Goal: Information Seeking & Learning: Learn about a topic

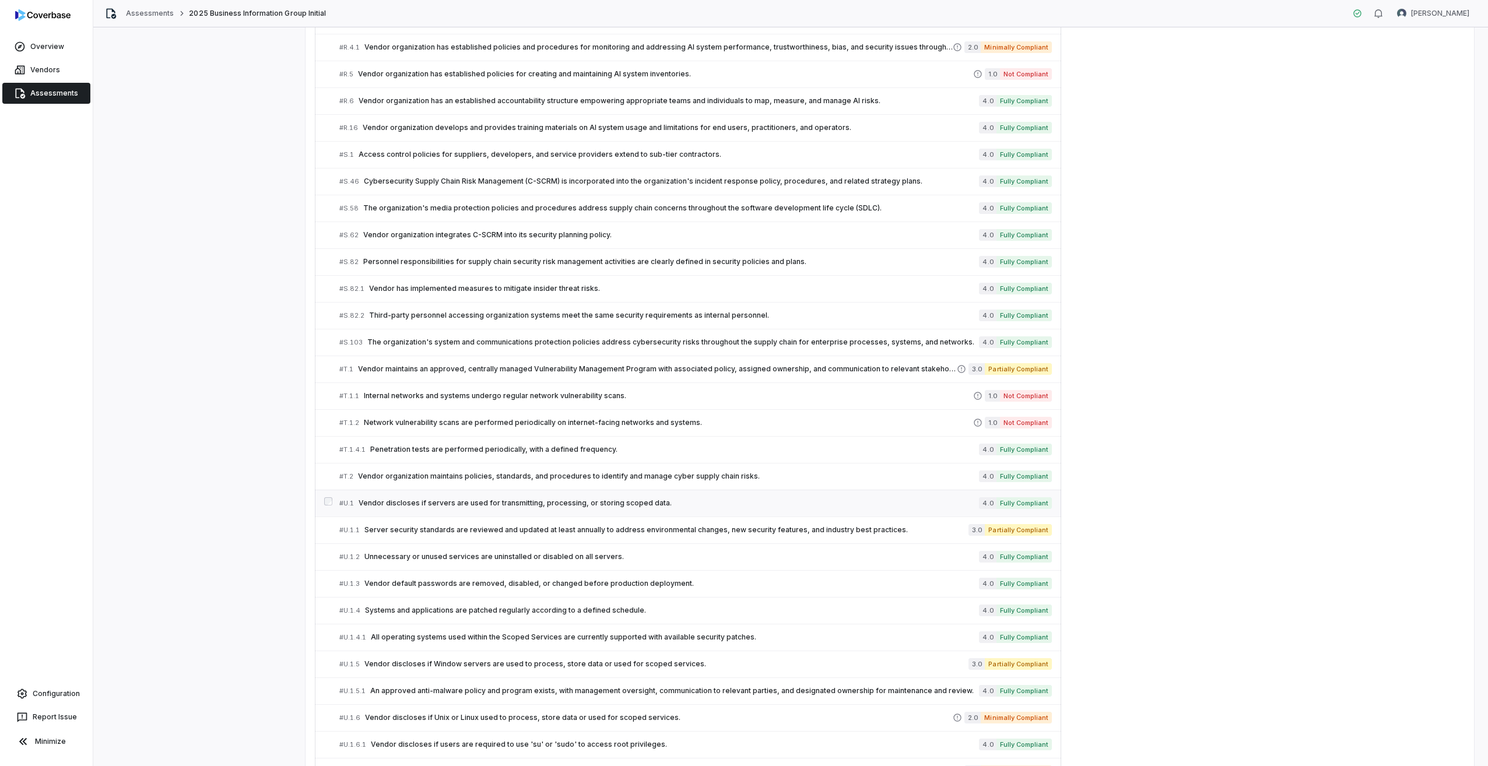
scroll to position [3200, 0]
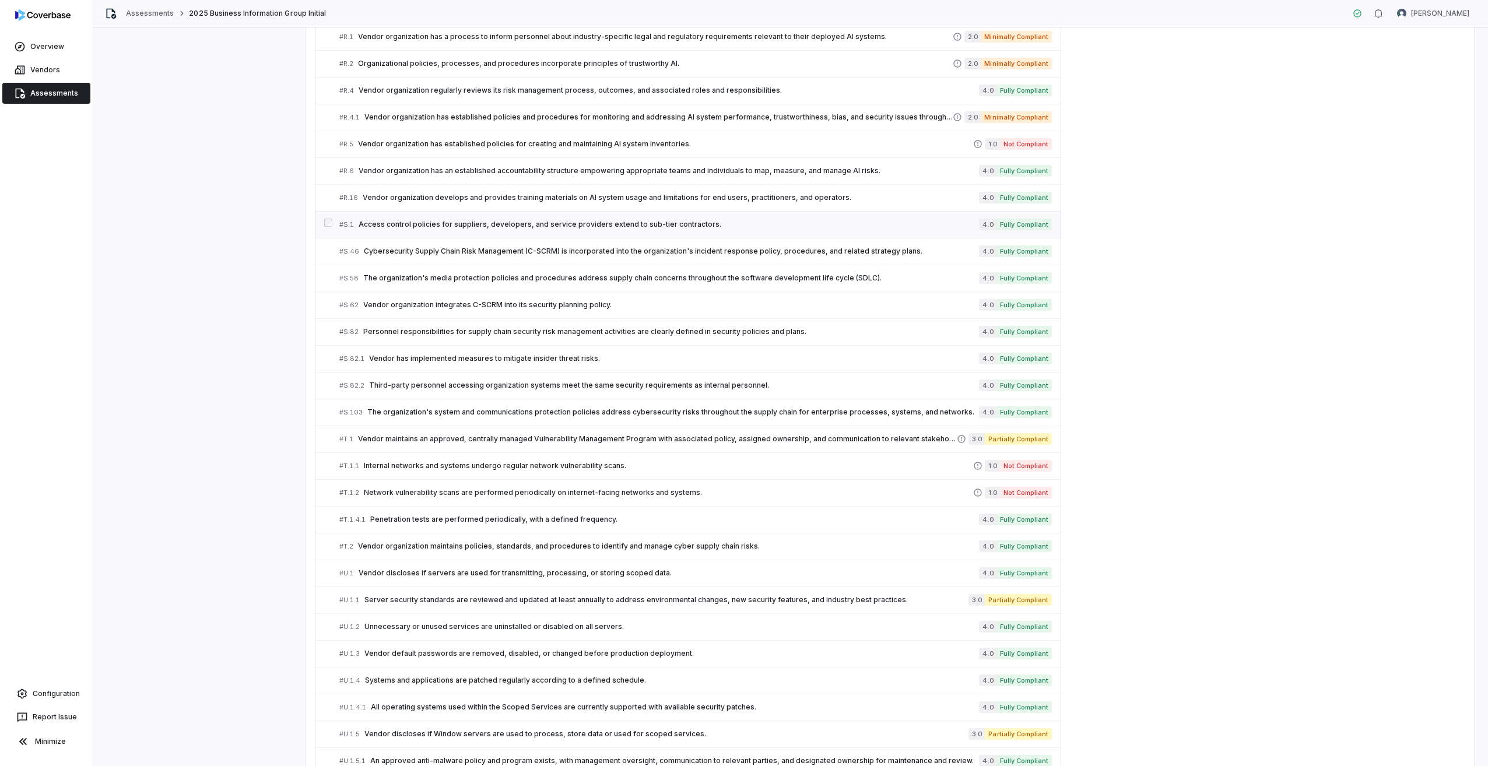
click at [395, 226] on span "Access control policies for suppliers, developers, and service providers extend…" at bounding box center [669, 224] width 620 height 9
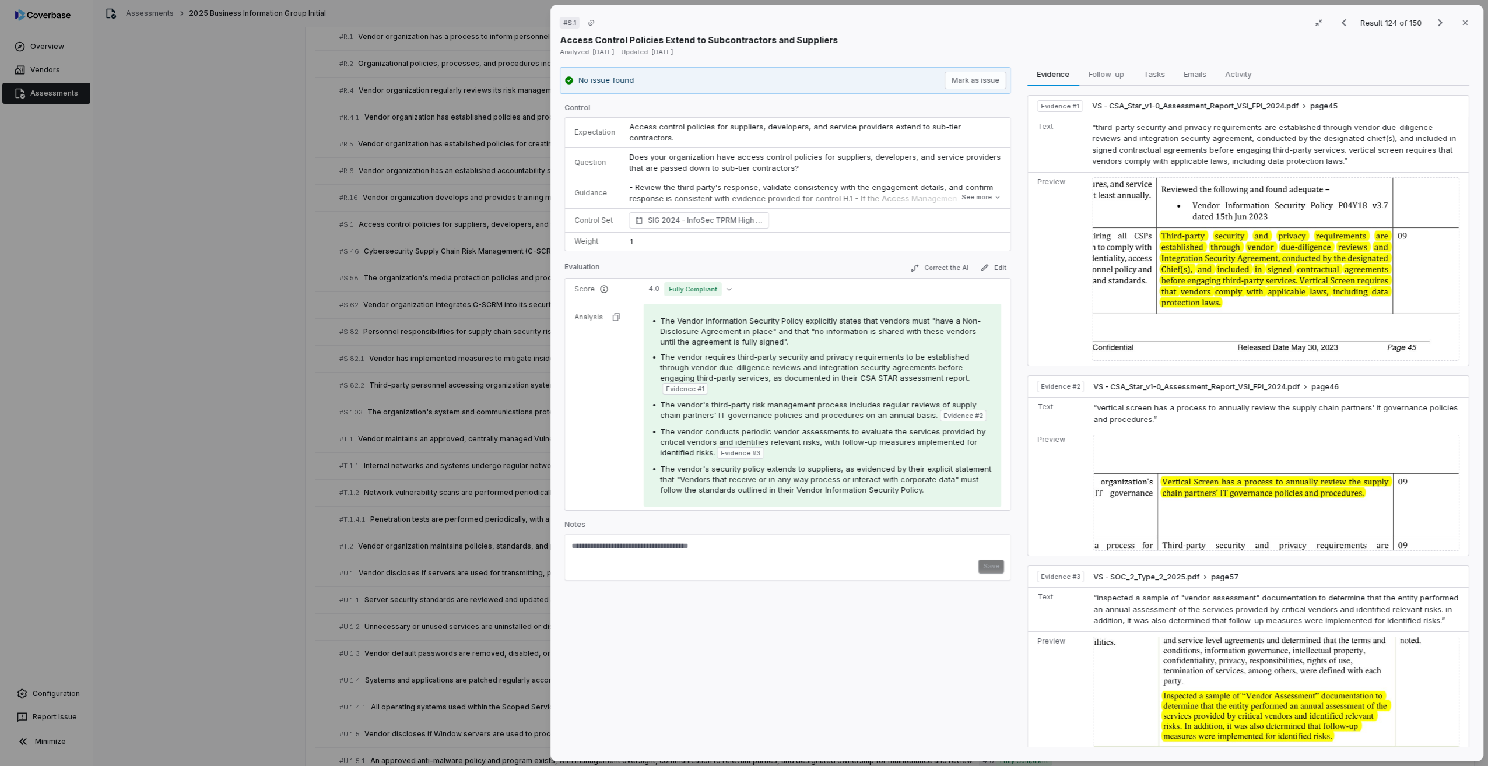
click at [251, 258] on div "# S.1 Result 124 of 150 Close Access Control Policies Extend to Subcontractors …" at bounding box center [744, 383] width 1488 height 766
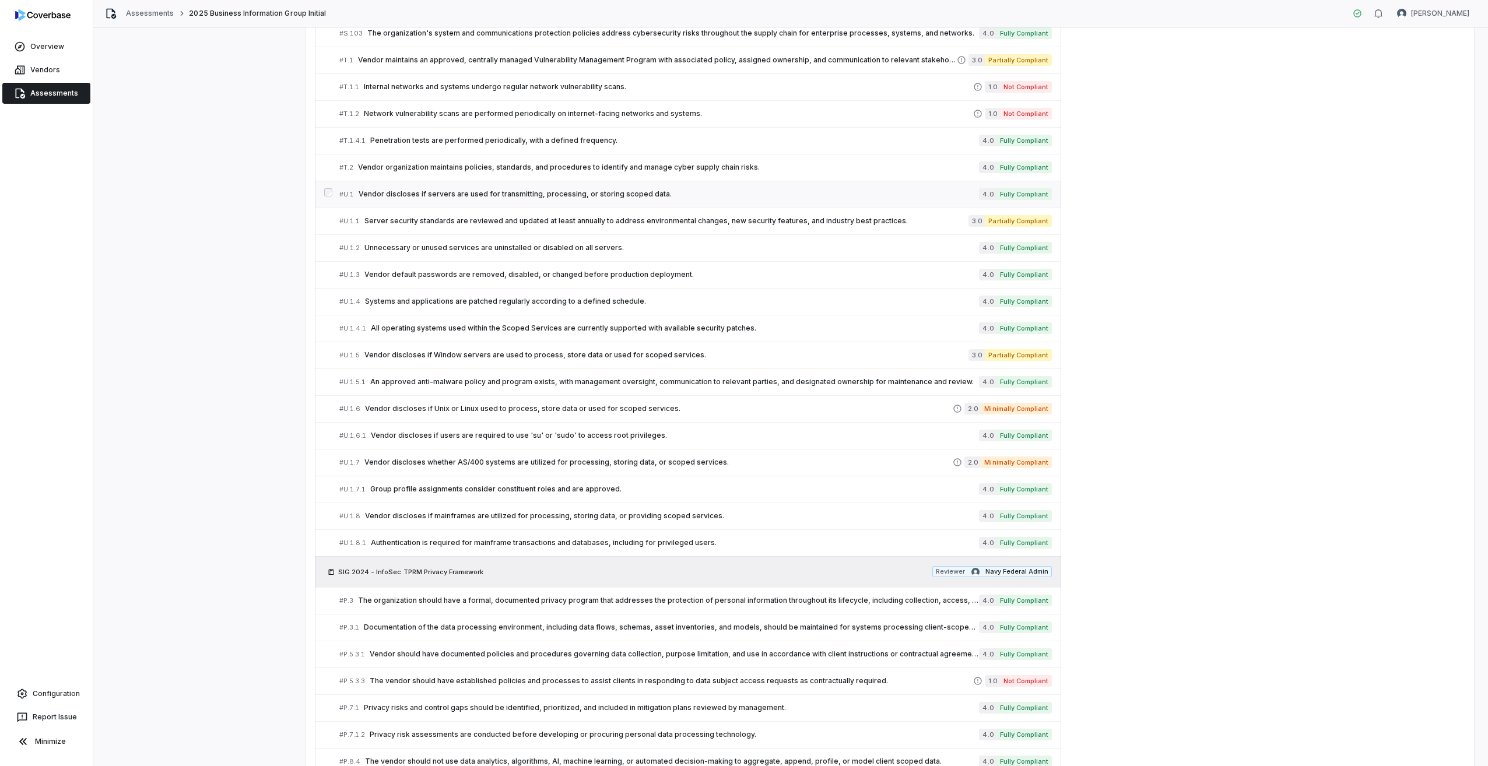
scroll to position [3609, 0]
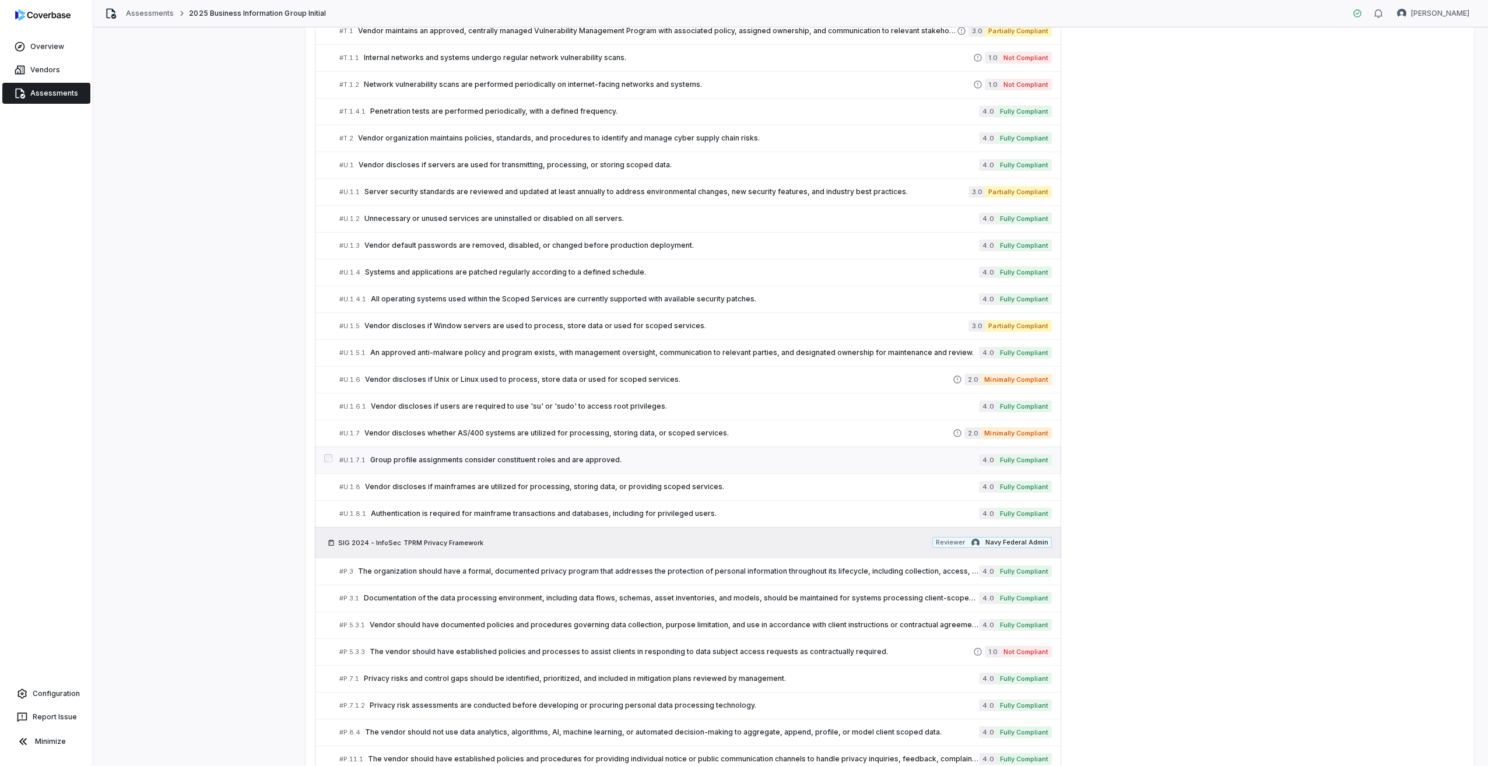
click at [440, 455] on span "Group profile assignments consider constituent roles and are approved." at bounding box center [674, 459] width 609 height 9
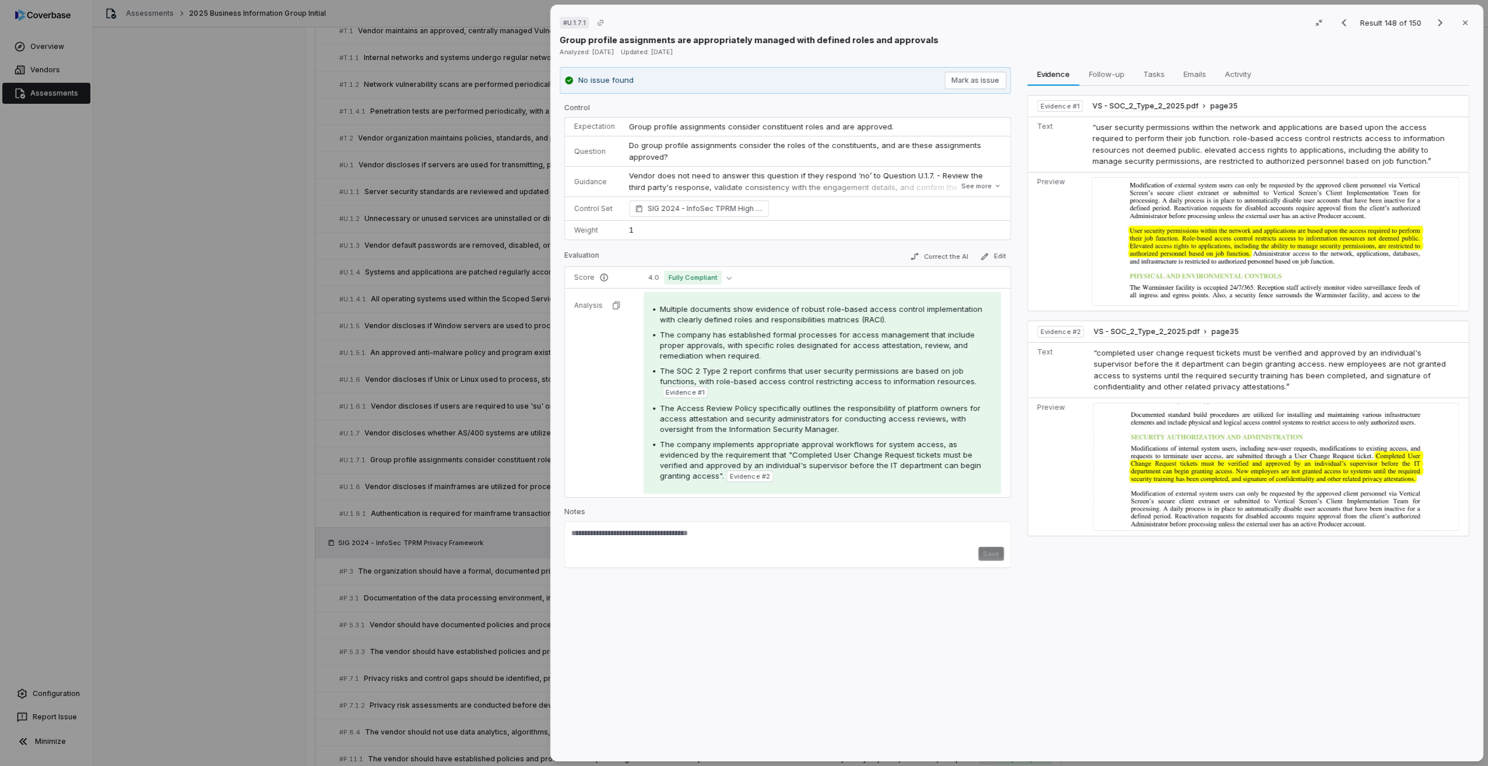
click at [1188, 212] on img at bounding box center [1275, 241] width 367 height 129
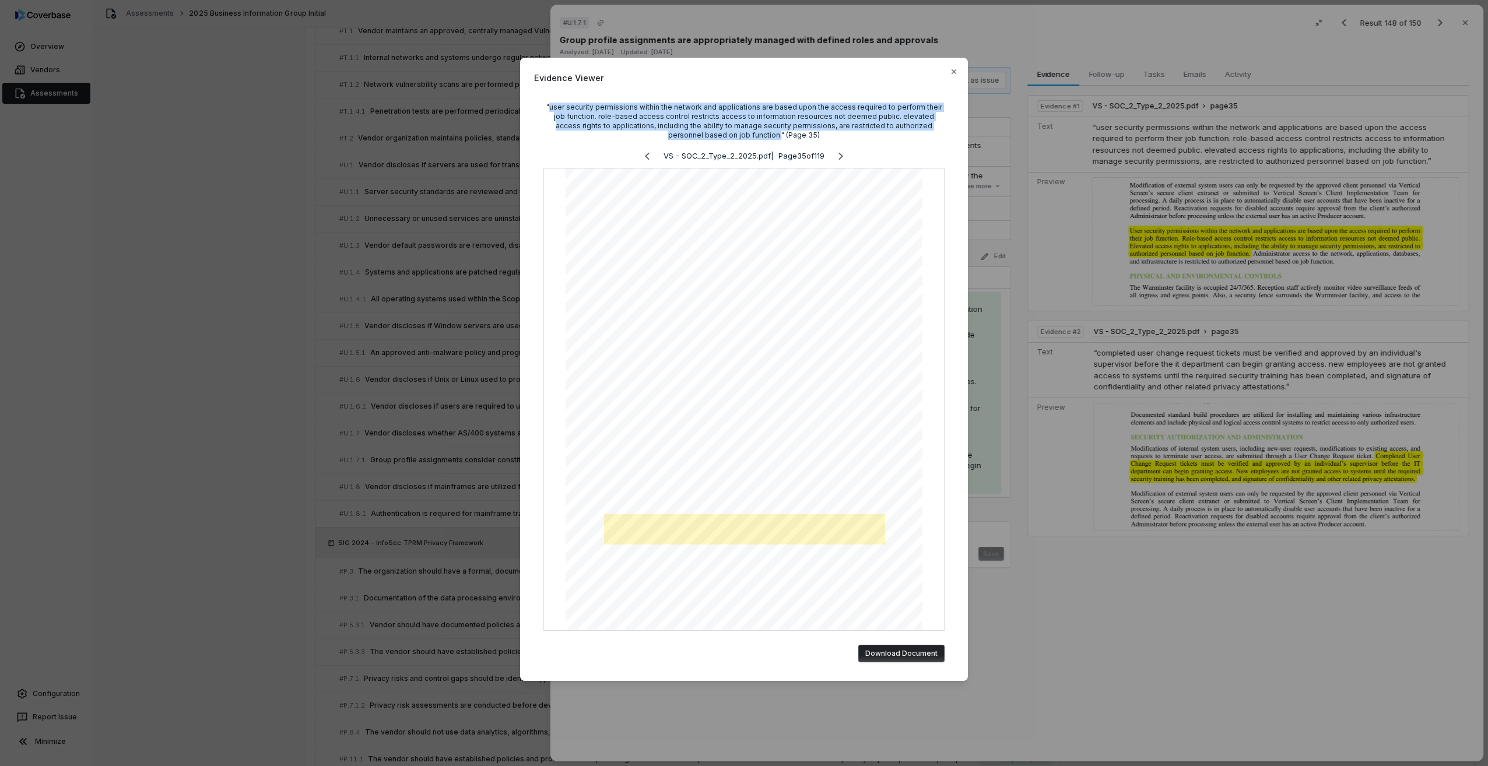
drag, startPoint x: 549, startPoint y: 103, endPoint x: 739, endPoint y: 139, distance: 193.5
click at [739, 139] on div ""user security permissions within the network and applications are based upon t…" at bounding box center [744, 121] width 401 height 37
copy div "user security permissions within the network and applications are based upon th…"
click at [952, 71] on icon "button" at bounding box center [953, 71] width 9 height 9
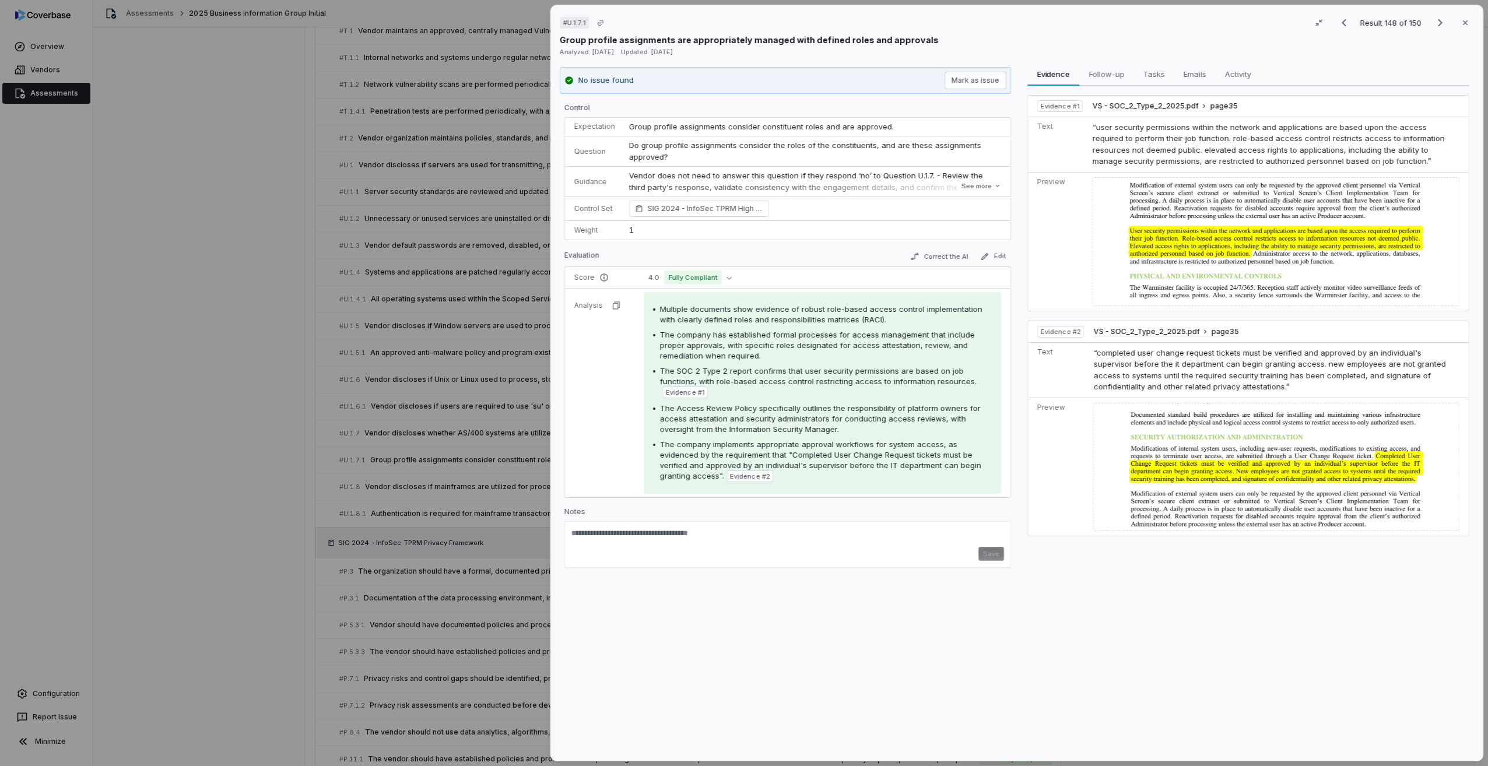
drag, startPoint x: 431, startPoint y: 525, endPoint x: 422, endPoint y: 557, distance: 32.7
click at [429, 524] on div "# U.1.7.1 Result 148 of 150 Close Group profile assignments are appropriately m…" at bounding box center [744, 383] width 1488 height 766
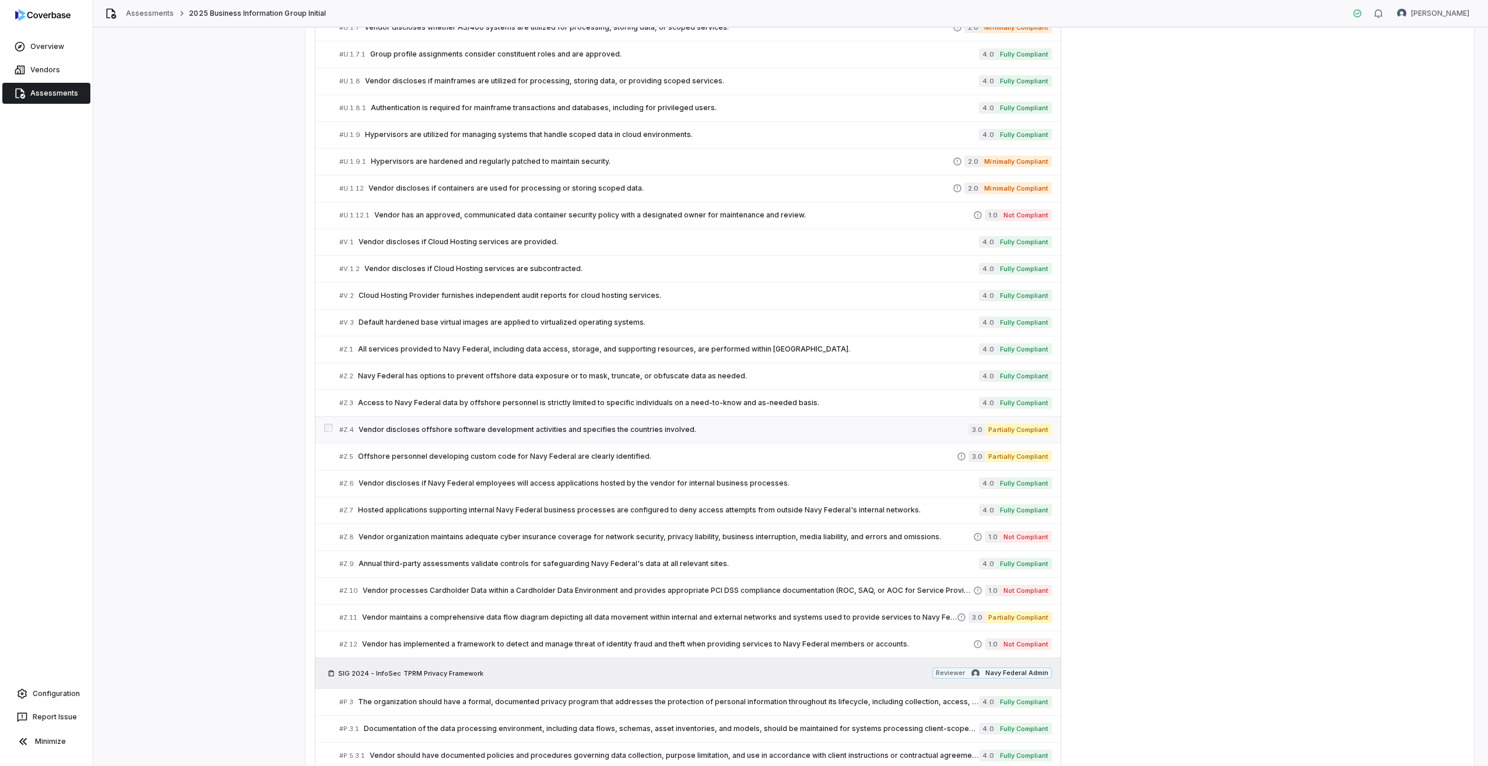
scroll to position [4017, 0]
